Goal: Information Seeking & Learning: Learn about a topic

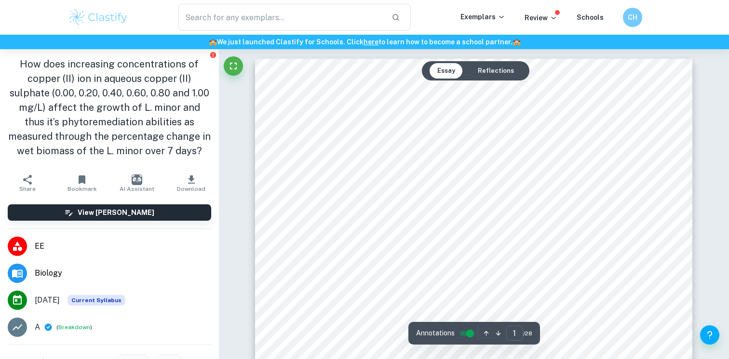
click at [623, 115] on div "How does increasing concentrations of copper (II) ion in aqueous copper (II) su…" at bounding box center [474, 342] width 438 height 566
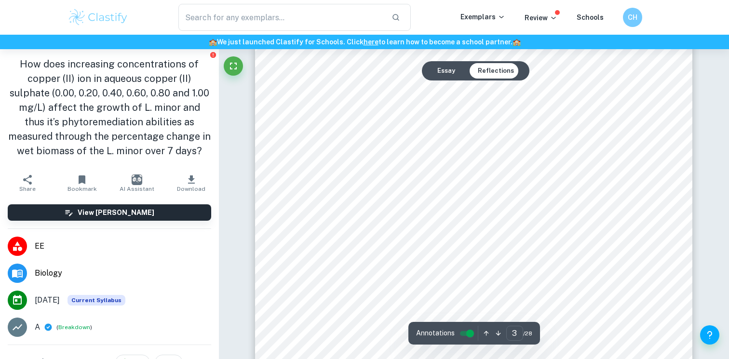
scroll to position [1443, 0]
type input "28"
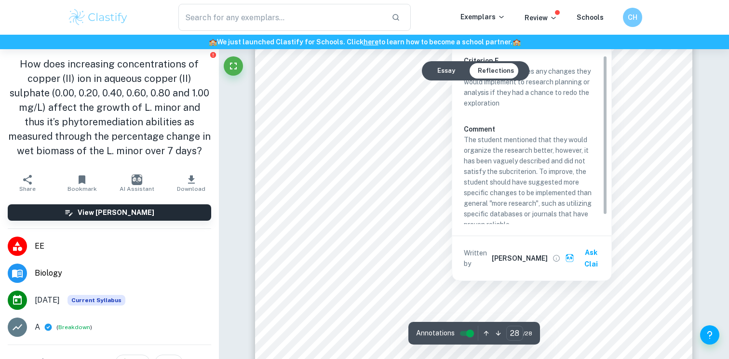
scroll to position [15710, 0]
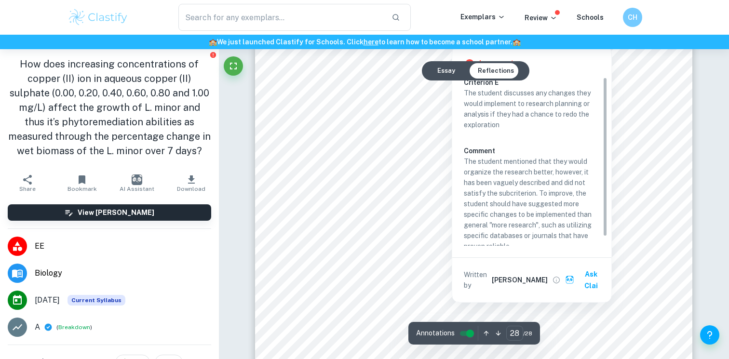
click at [420, 310] on div at bounding box center [452, 307] width 260 height 10
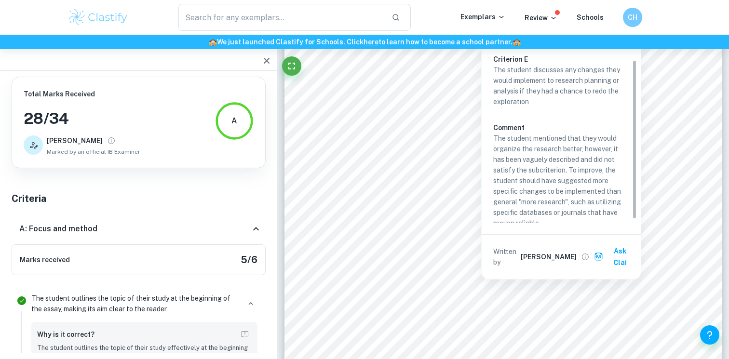
scroll to position [8, 0]
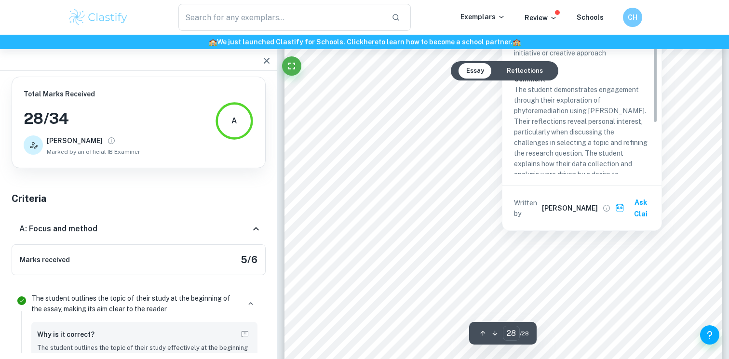
click at [514, 257] on div at bounding box center [504, 255] width 304 height 11
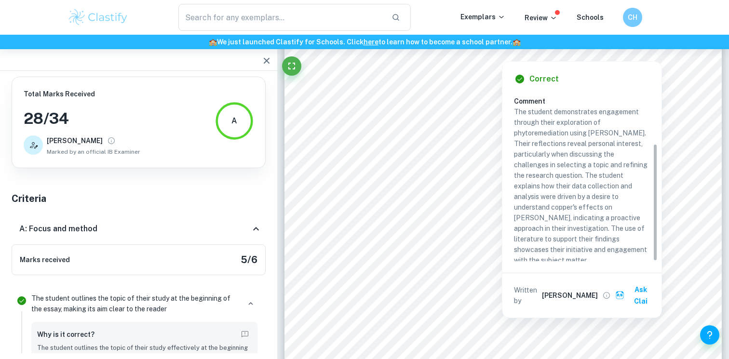
scroll to position [73, 0]
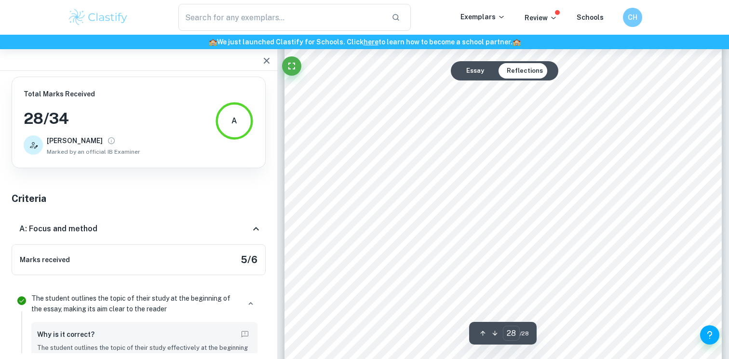
click at [343, 172] on div "IniƟal ReûecƟon: I selected a biology EE, as I am interested in delving into Bi…" at bounding box center [504, 188] width 438 height 566
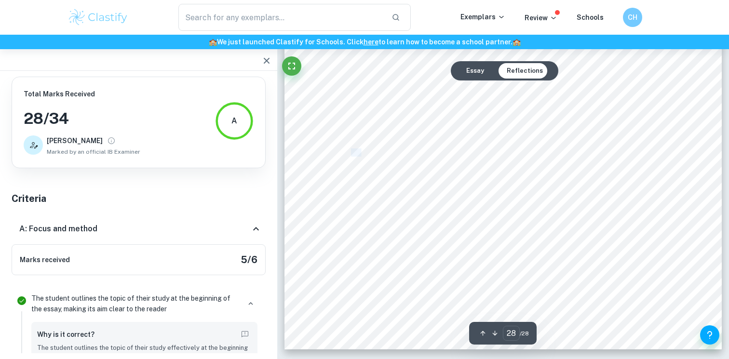
drag, startPoint x: 353, startPoint y: 152, endPoint x: 361, endPoint y: 156, distance: 9.1
click at [361, 156] on span "While my methodology yielded data on duckweed9s growth under diûerent copper co…" at bounding box center [502, 152] width 303 height 7
click at [413, 154] on span "While my methodology yielded data on duckweed9s growth under diûerent copper co…" at bounding box center [502, 152] width 303 height 7
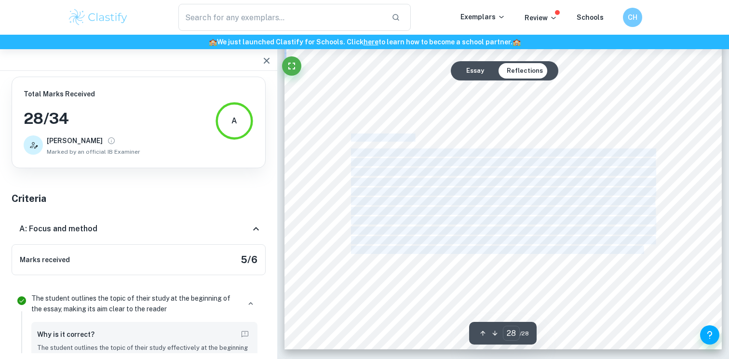
drag, startPoint x: 347, startPoint y: 154, endPoint x: 352, endPoint y: 138, distance: 17.0
click at [352, 138] on div "IniƟal ReûecƟon: I selected a biology EE, as I am interested in delving into Bi…" at bounding box center [504, 66] width 438 height 566
copy body "Lore Ipsu DolorSit: Ametc ad elitseddoei tempori utla et dolorema6a enimad mini…"
click at [442, 267] on div "IniƟal ReûecƟon: I selected a biology EE, as I am interested in delving into Bi…" at bounding box center [504, 66] width 438 height 566
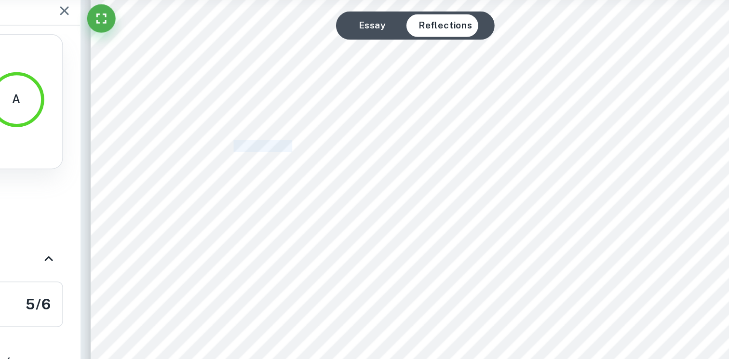
drag, startPoint x: 384, startPoint y: 155, endPoint x: 420, endPoint y: 156, distance: 36.2
click at [420, 156] on span "While my methodology yielded data on duckweed9s growth under diûerent copper co…" at bounding box center [502, 152] width 303 height 7
click at [422, 160] on span "allowing for inferences about its phytoremediaƟon capabiliƟes, this methods rel…" at bounding box center [502, 162] width 303 height 7
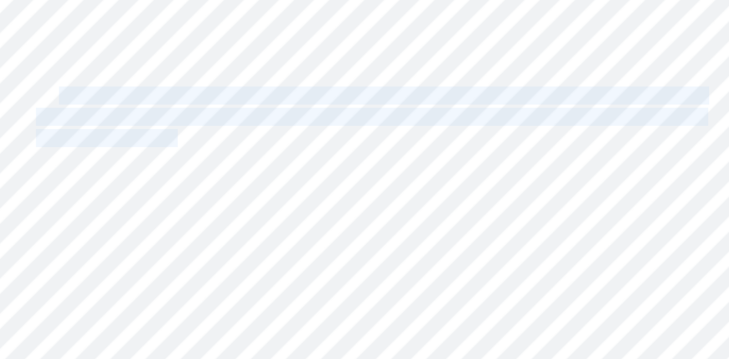
drag, startPoint x: 362, startPoint y: 153, endPoint x: 414, endPoint y: 171, distance: 55.5
click at [414, 171] on div "IniƟal ReûecƟon: I selected a biology EE, as I am interested in delving into Bi…" at bounding box center [504, 66] width 438 height 566
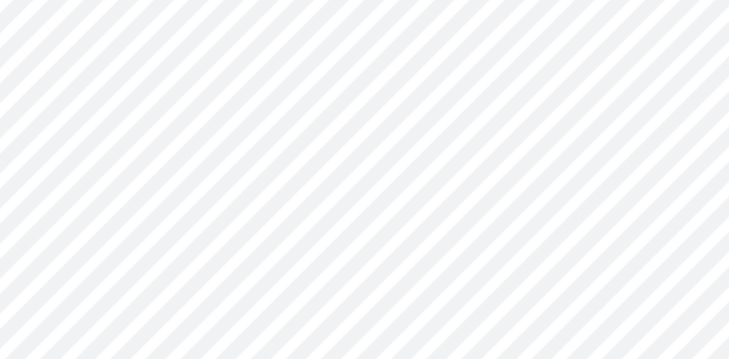
click at [419, 173] on span "inability to directly quanƟty the uptake of copper. Previously, I uncovered sou…" at bounding box center [502, 171] width 303 height 7
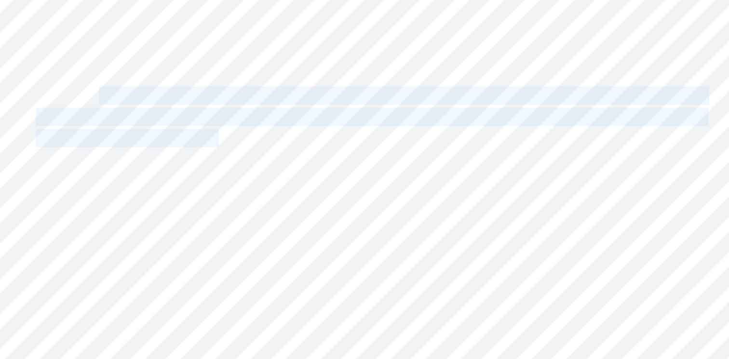
drag, startPoint x: 378, startPoint y: 150, endPoint x: 433, endPoint y: 171, distance: 58.5
click at [433, 171] on div "IniƟal ReûecƟon: I selected a biology EE, as I am interested in delving into Bi…" at bounding box center [504, 66] width 438 height 566
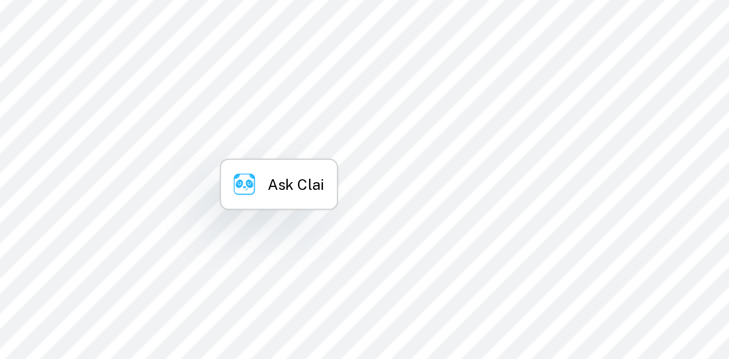
click at [502, 170] on span "inability to directly quanƟty the uptake of copper. Previously, I uncovered sou…" at bounding box center [502, 171] width 303 height 7
